Goal: Find specific page/section: Find specific page/section

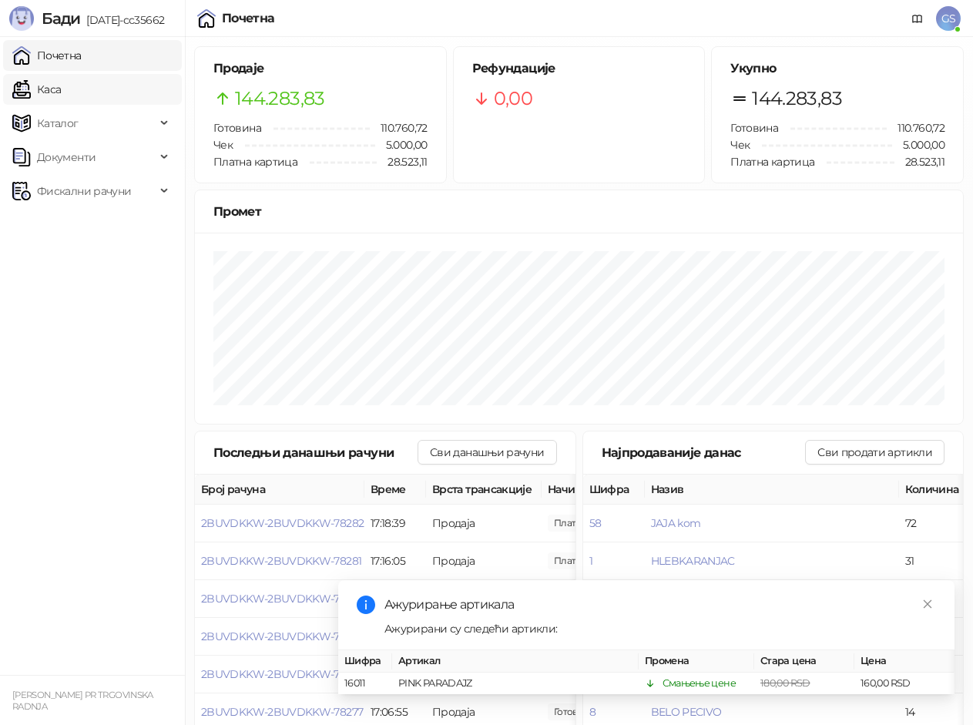
click at [61, 82] on link "Каса" at bounding box center [36, 89] width 49 height 31
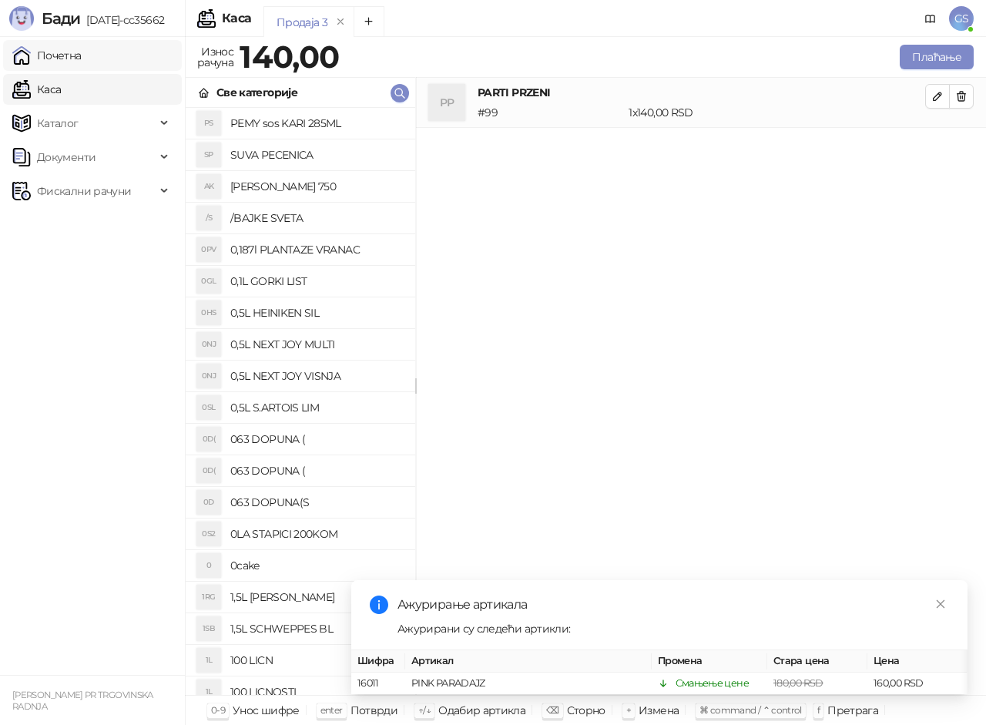
click at [82, 52] on link "Почетна" at bounding box center [46, 55] width 69 height 31
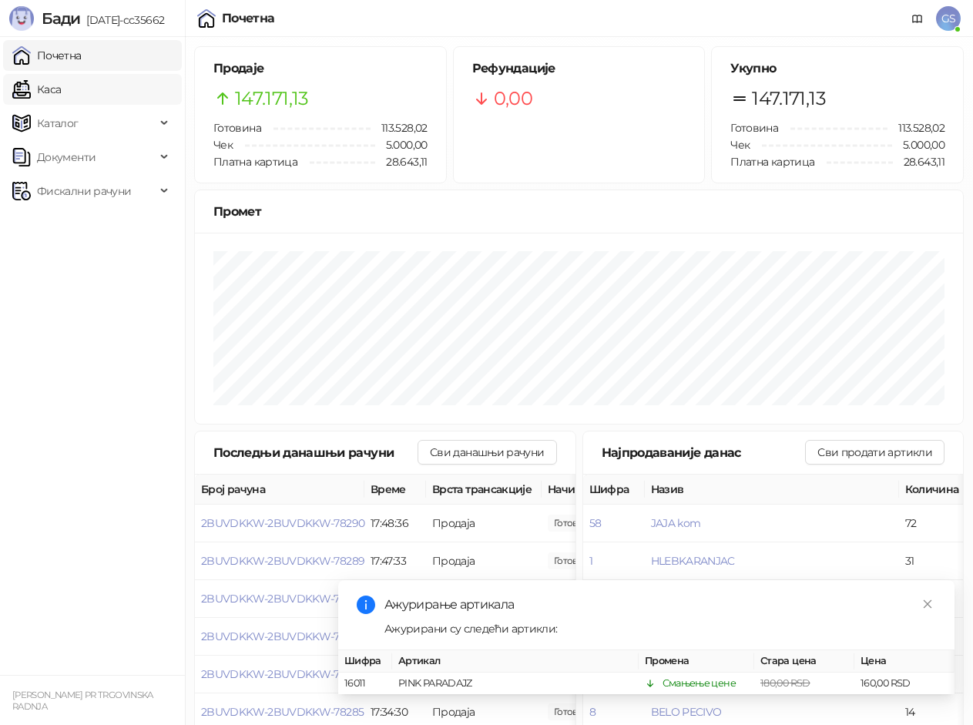
click at [61, 88] on link "Каса" at bounding box center [36, 89] width 49 height 31
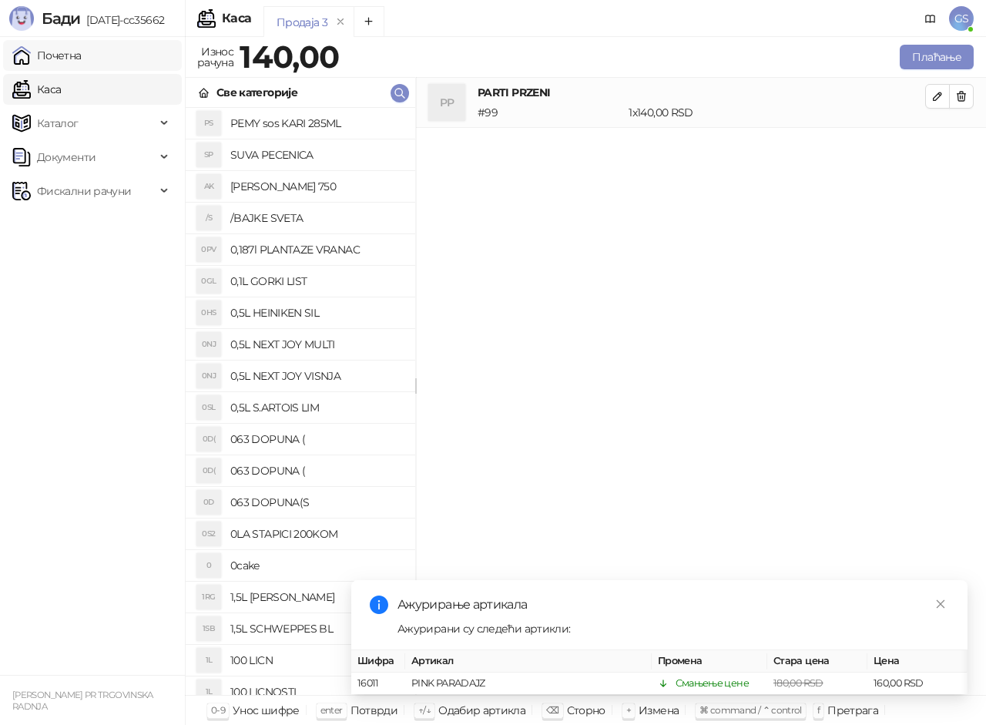
click at [82, 53] on link "Почетна" at bounding box center [46, 55] width 69 height 31
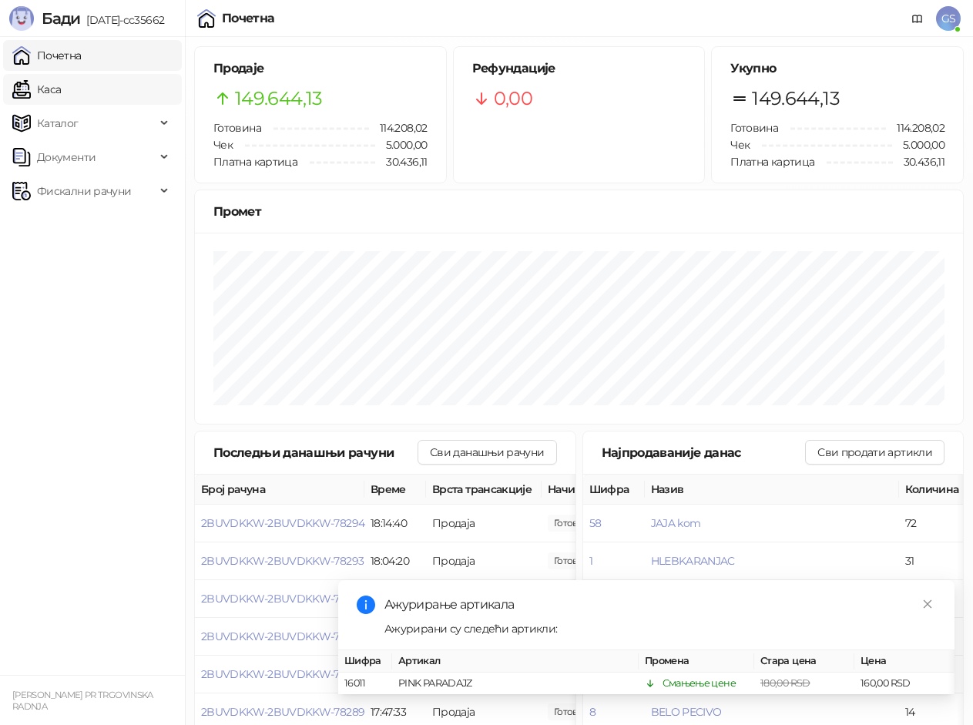
click at [61, 88] on link "Каса" at bounding box center [36, 89] width 49 height 31
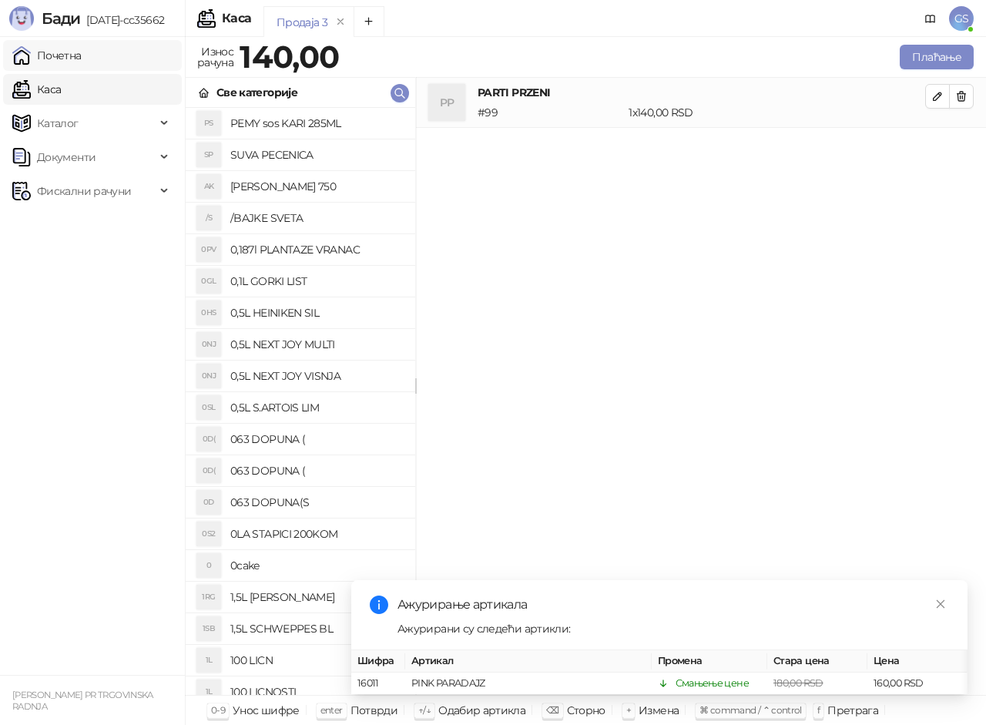
click at [82, 57] on link "Почетна" at bounding box center [46, 55] width 69 height 31
